Goal: Task Accomplishment & Management: Manage account settings

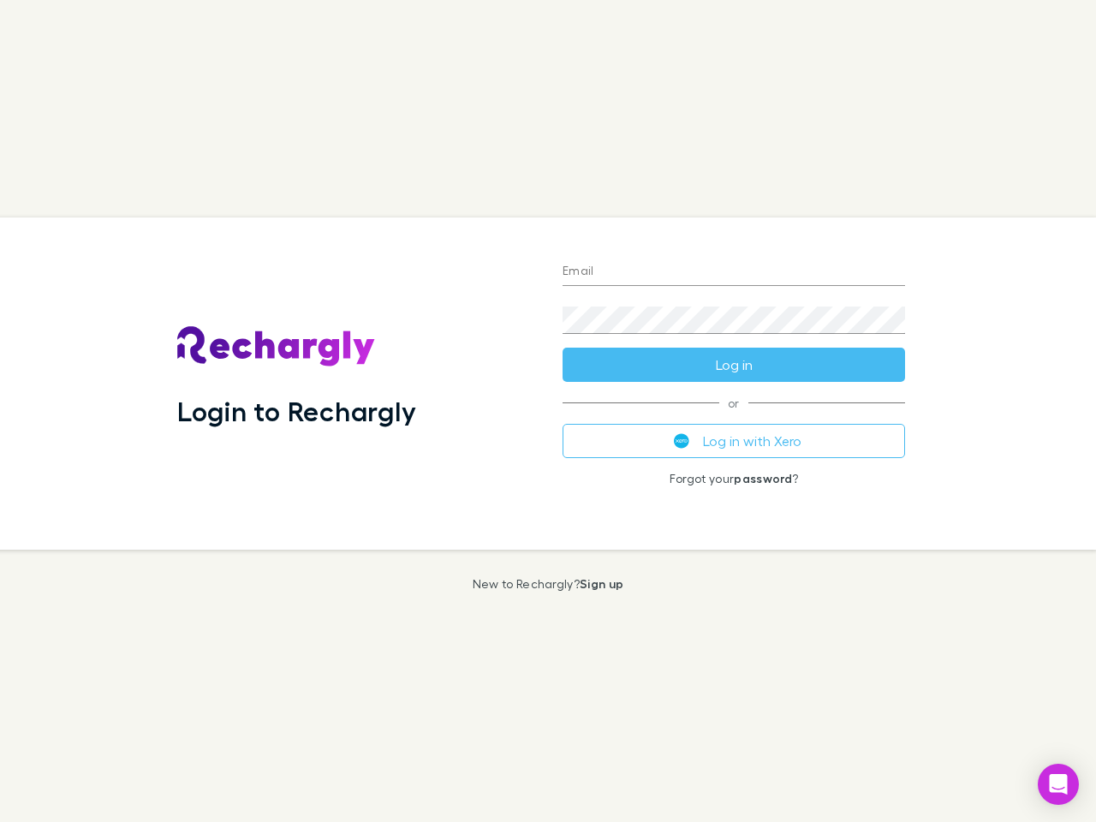
click at [548, 411] on div "Login to Rechargly" at bounding box center [356, 383] width 385 height 332
click at [734, 272] on input "Email" at bounding box center [733, 272] width 342 height 27
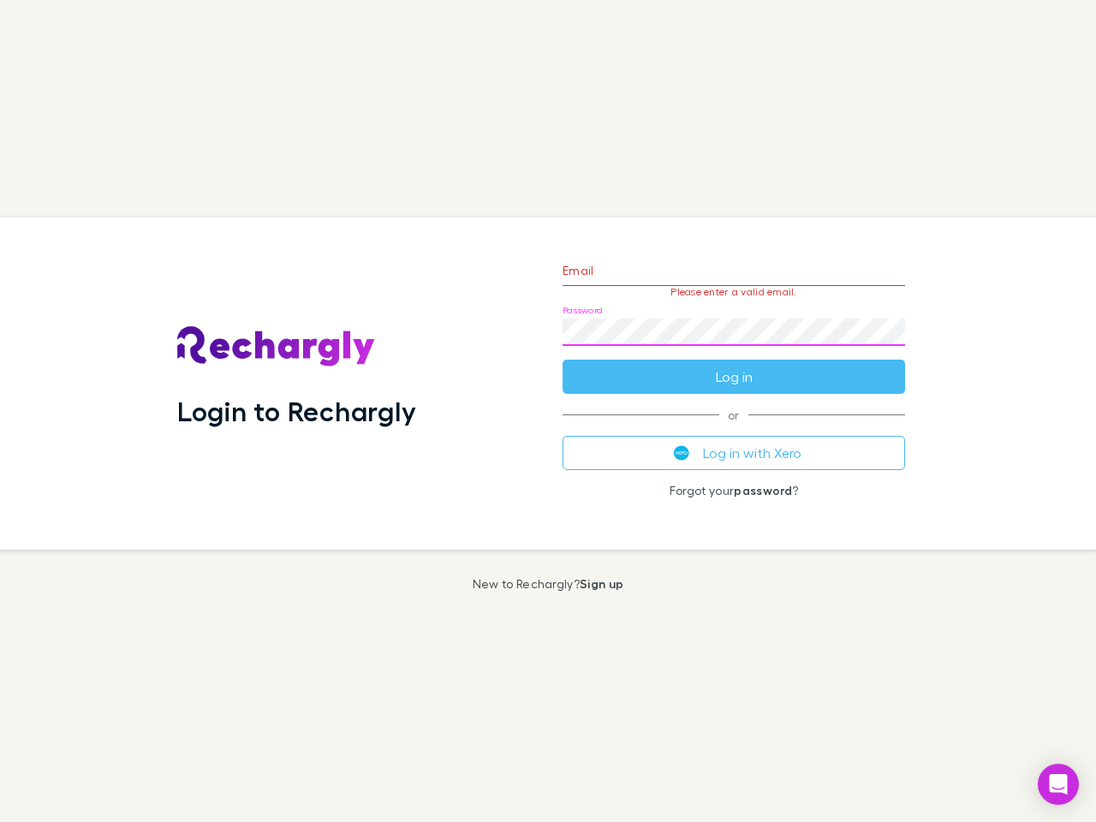
click at [734, 365] on form "Email Please enter a valid email. Password Log in" at bounding box center [733, 319] width 342 height 149
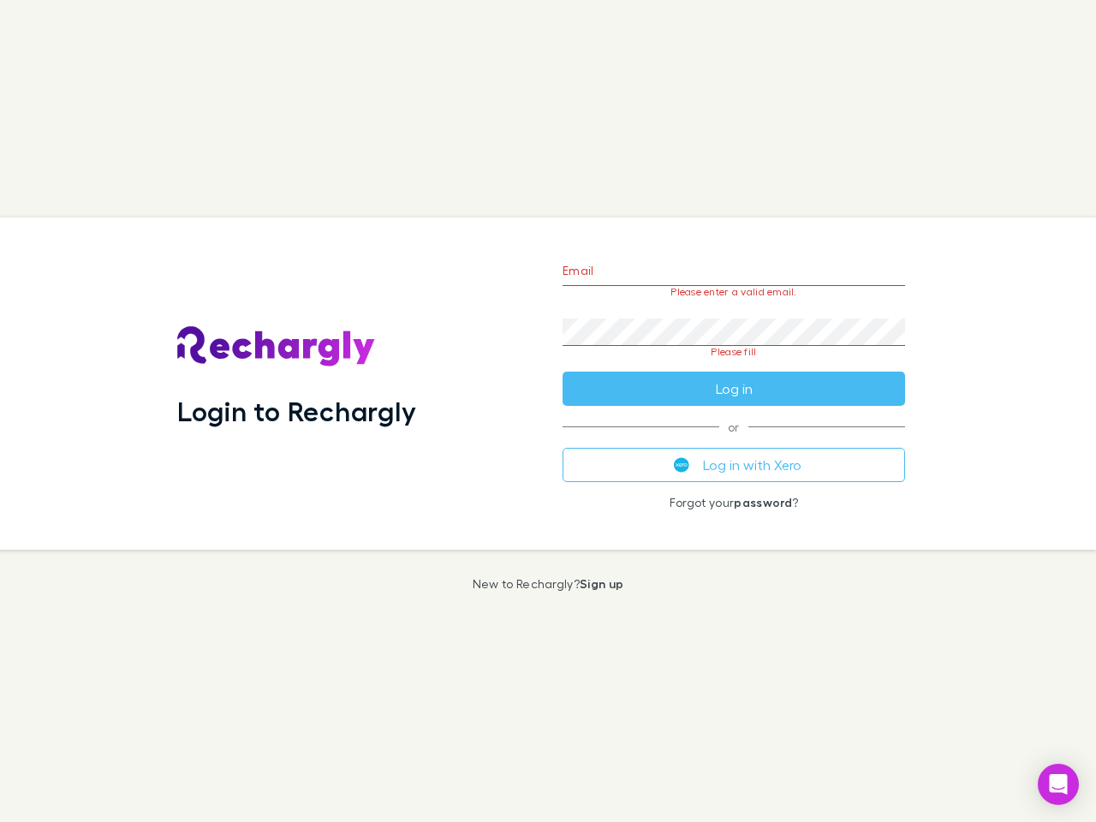
click at [734, 441] on div "Email Please enter a valid email. Password Please fill Log in or Log in with Xe…" at bounding box center [734, 383] width 370 height 332
click at [1058, 784] on icon "Open Intercom Messenger" at bounding box center [1059, 784] width 18 height 21
